Goal: Information Seeking & Learning: Understand process/instructions

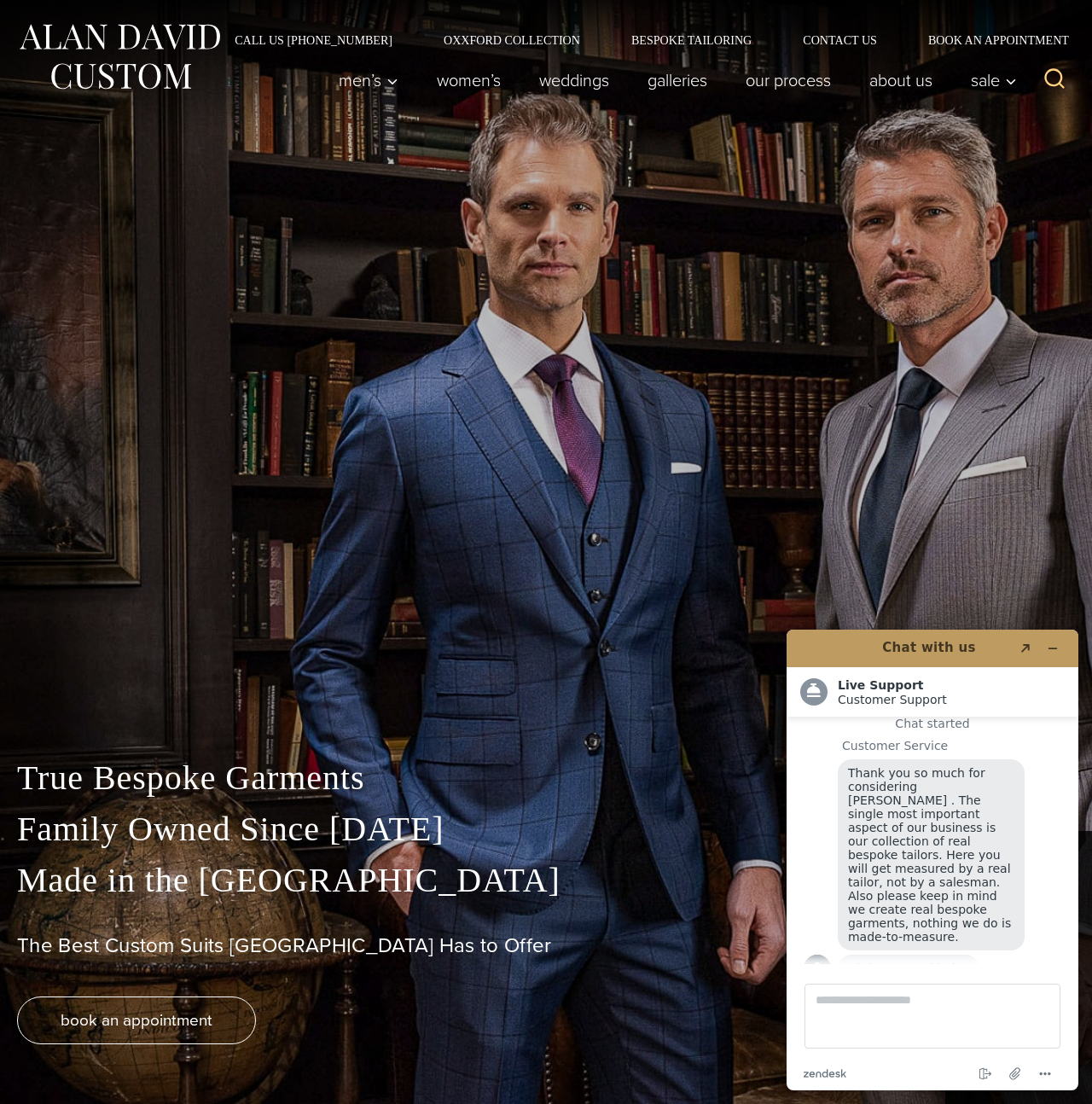
click at [166, 38] on img at bounding box center [118, 57] width 204 height 76
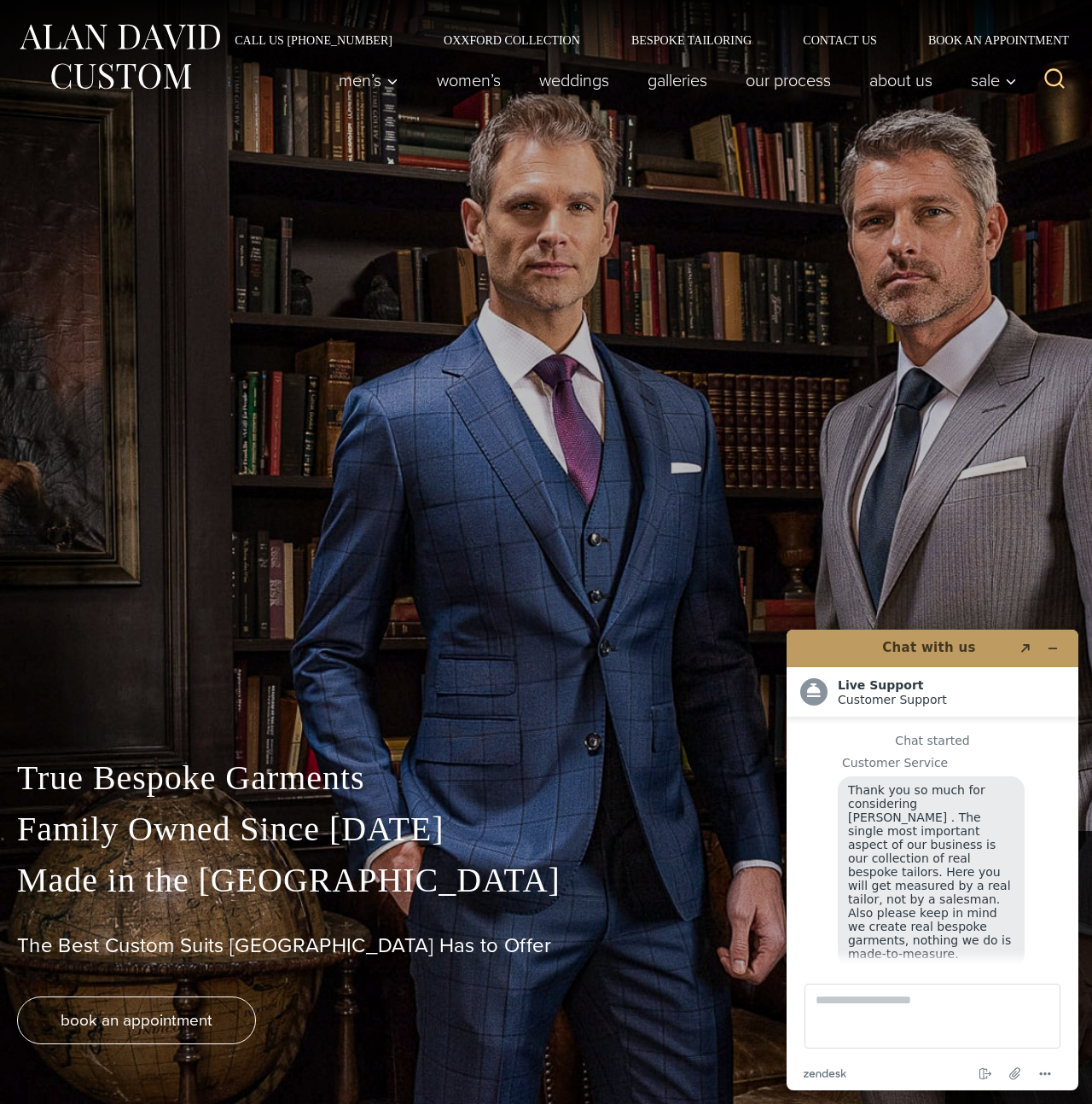
scroll to position [17, 0]
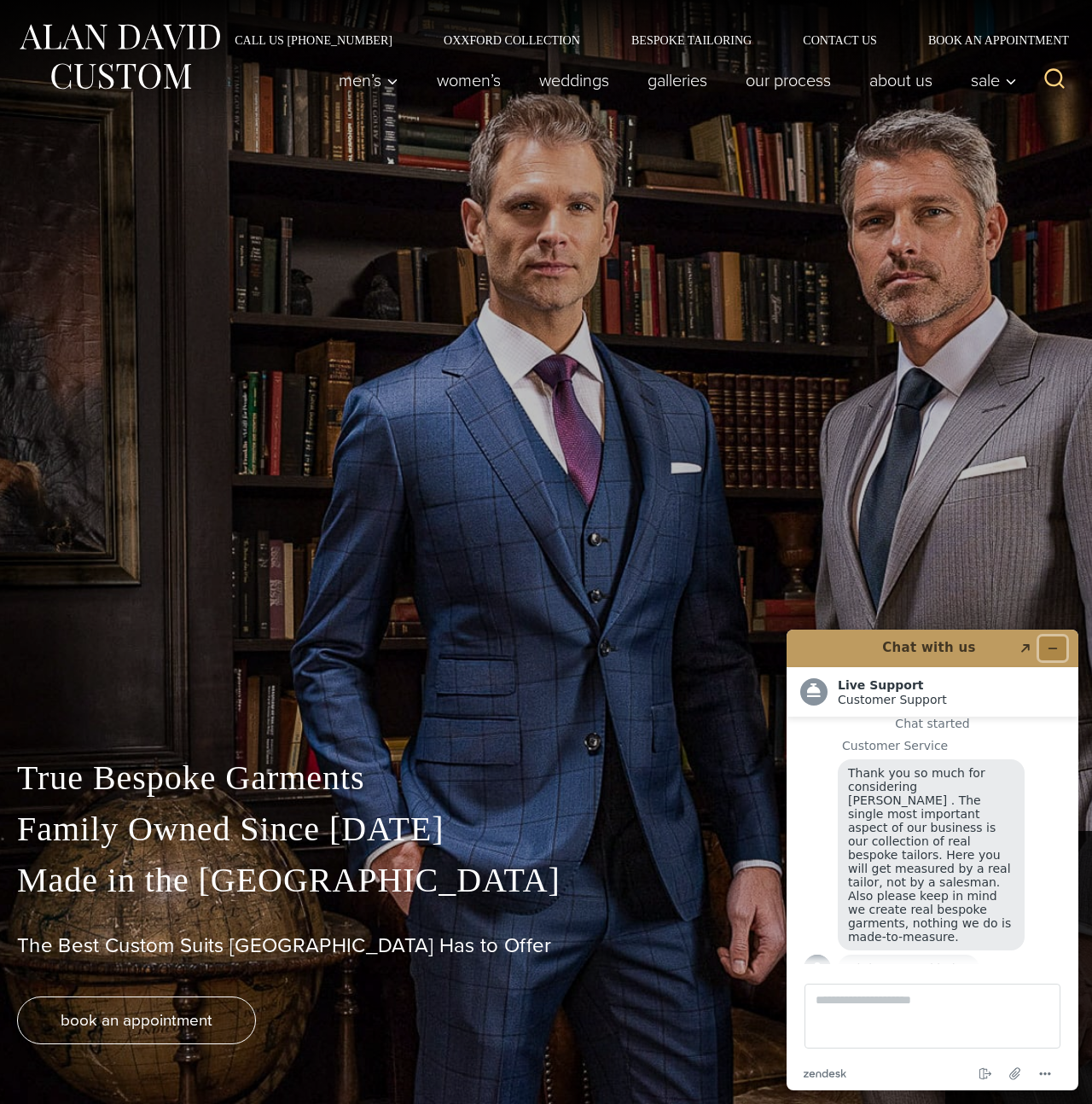
click at [1059, 641] on button "Minimize widget" at bounding box center [1053, 648] width 27 height 23
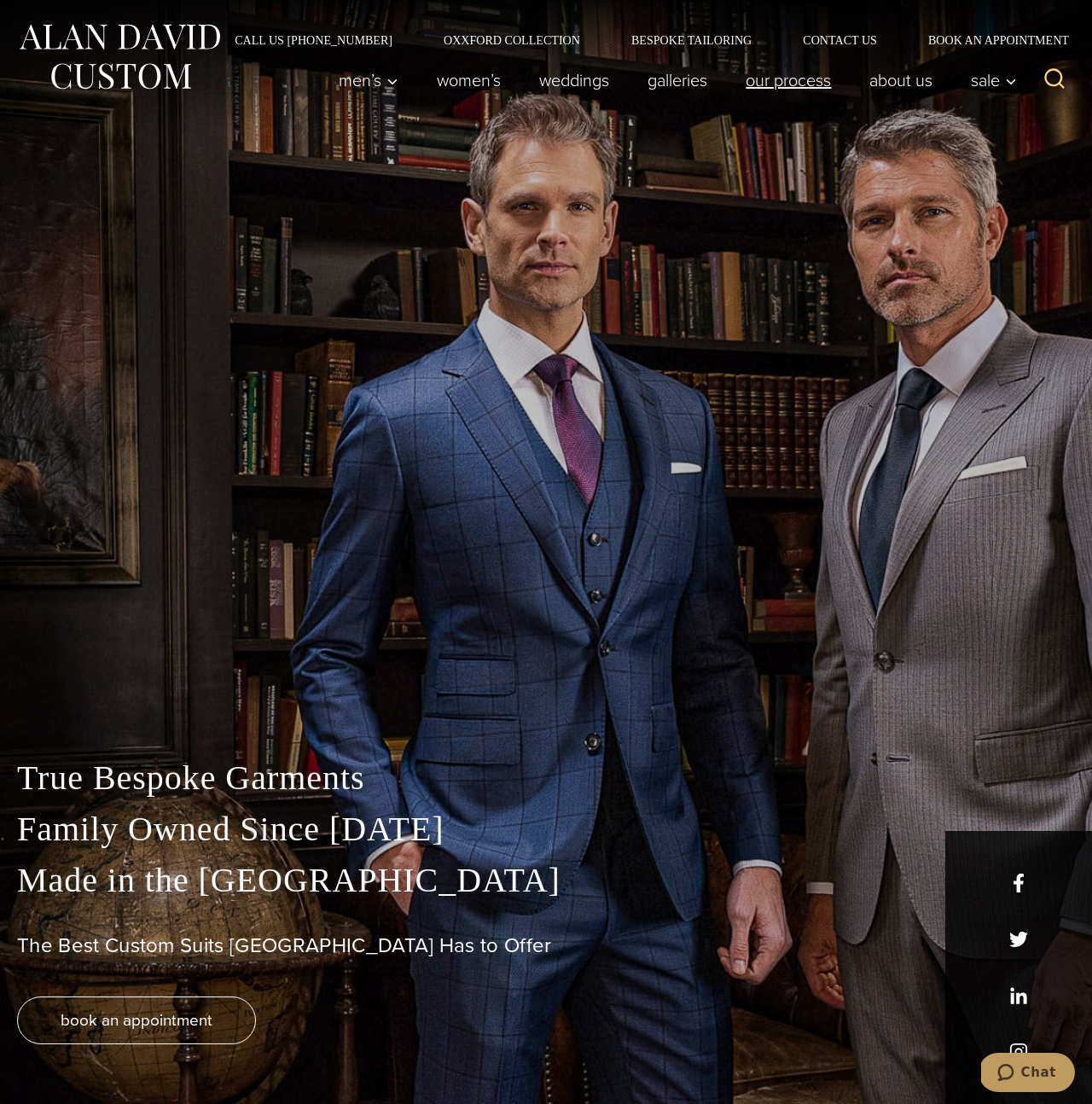
click at [781, 82] on link "Our Process" at bounding box center [789, 80] width 124 height 34
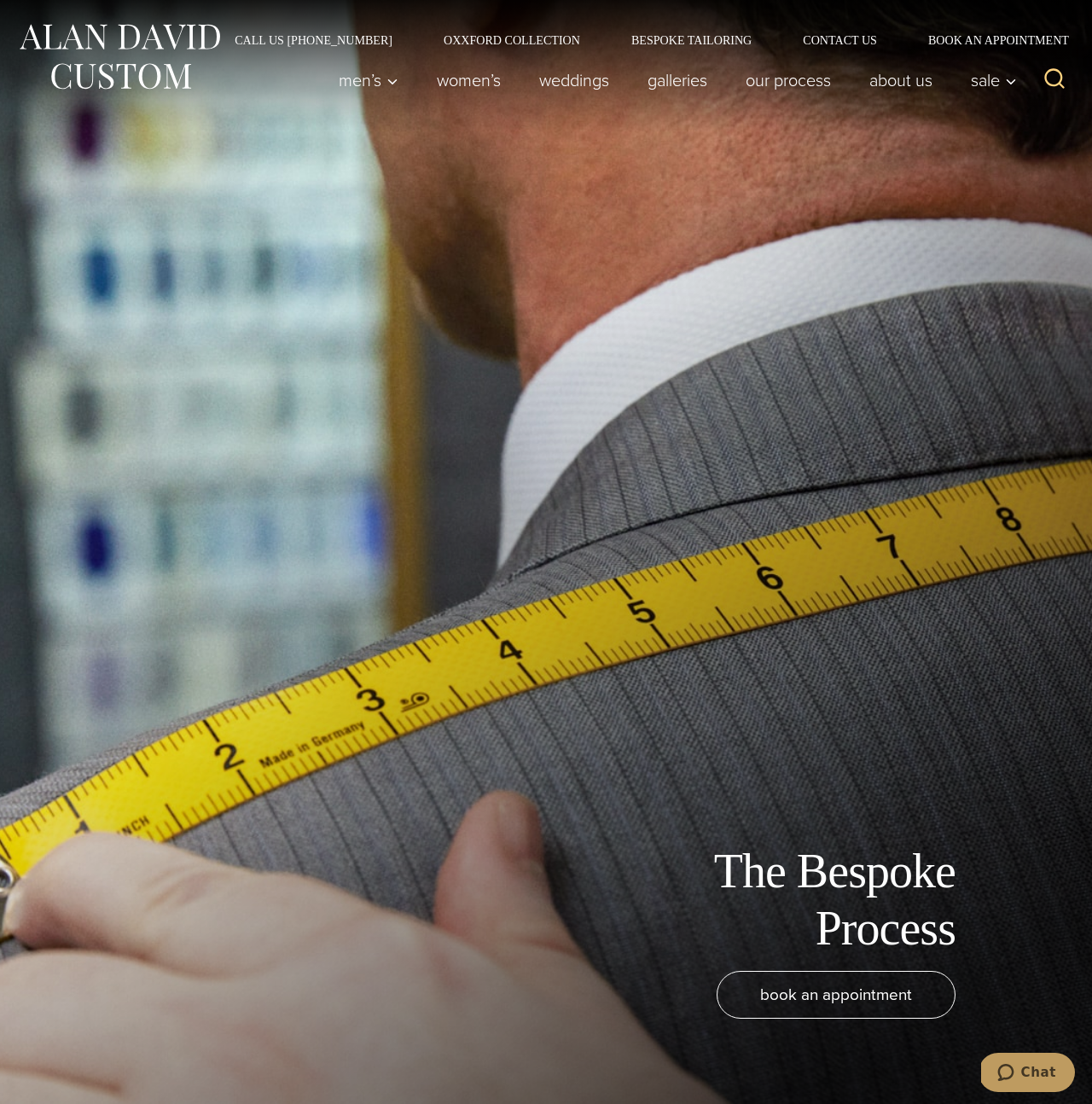
click at [128, 74] on img at bounding box center [118, 57] width 204 height 76
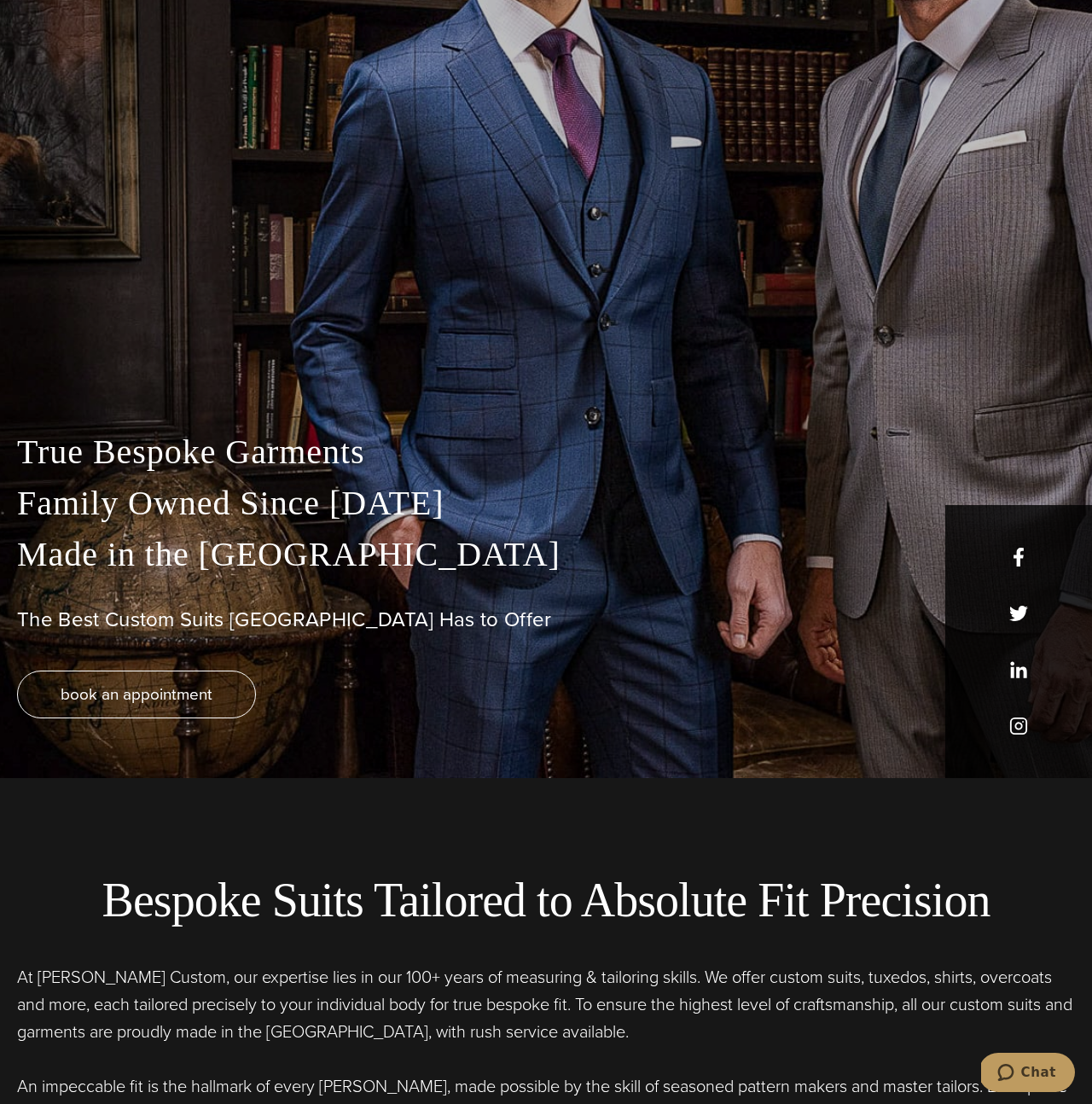
scroll to position [349, 0]
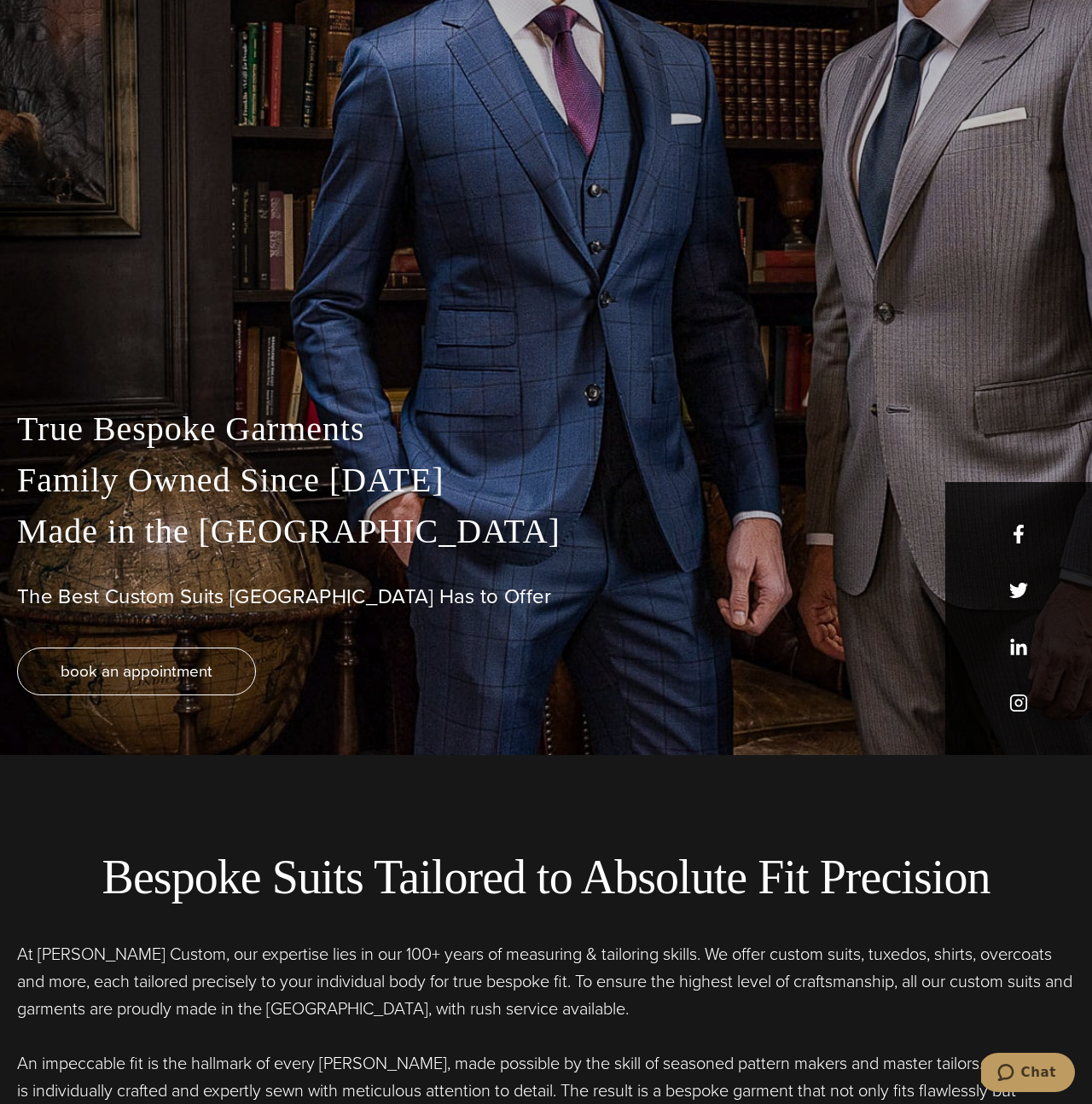
click at [352, 325] on div "True Bespoke Garments Family Owned Since 1913 Made in the United States The Bes…" at bounding box center [546, 537] width 1092 height 437
